Goal: Task Accomplishment & Management: Manage account settings

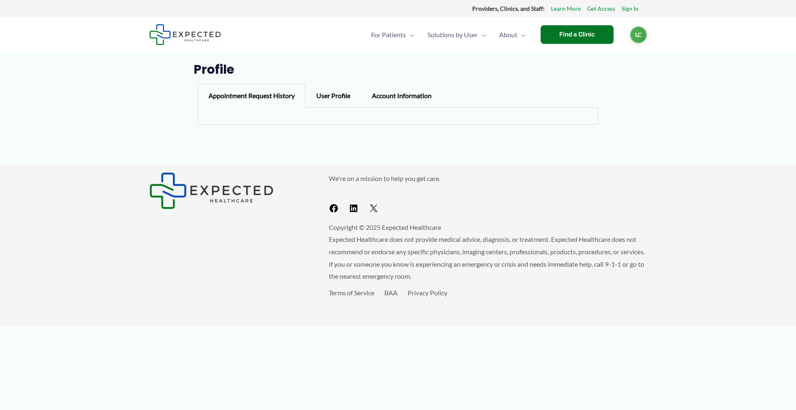
click at [572, 128] on div "Appointment Request History User Profile Account Information Appointment Reques…" at bounding box center [398, 104] width 409 height 49
click at [269, 111] on div at bounding box center [398, 116] width 401 height 17
click at [211, 111] on div at bounding box center [398, 116] width 401 height 17
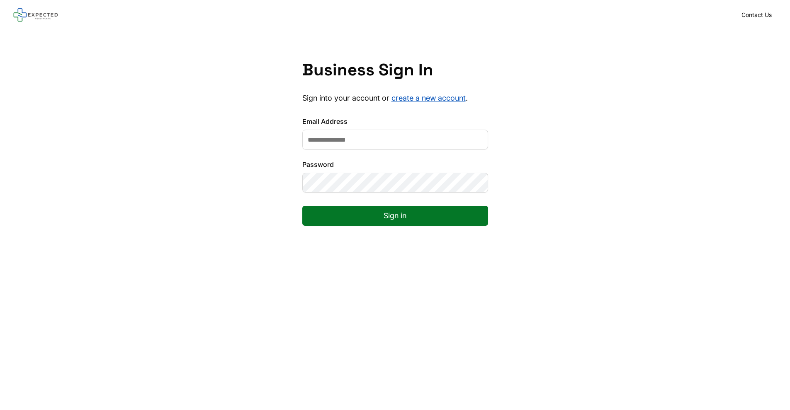
click at [335, 140] on input "Email Address" at bounding box center [395, 140] width 186 height 20
type input "**********"
click at [350, 221] on button "Sign in" at bounding box center [395, 216] width 186 height 20
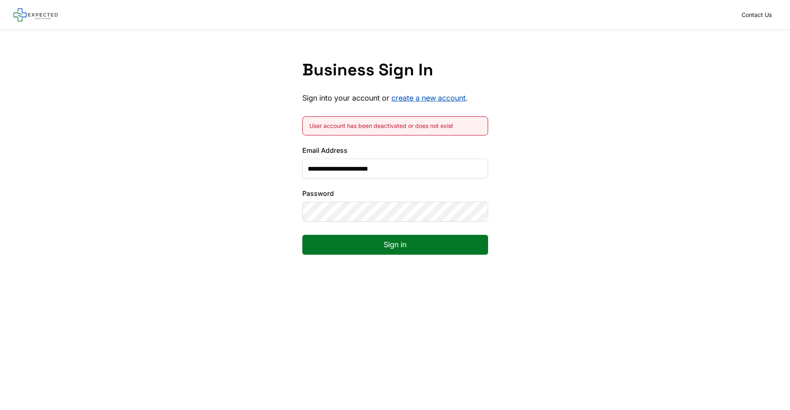
click at [376, 255] on button "Sign in" at bounding box center [395, 245] width 186 height 20
